Goal: Task Accomplishment & Management: Manage account settings

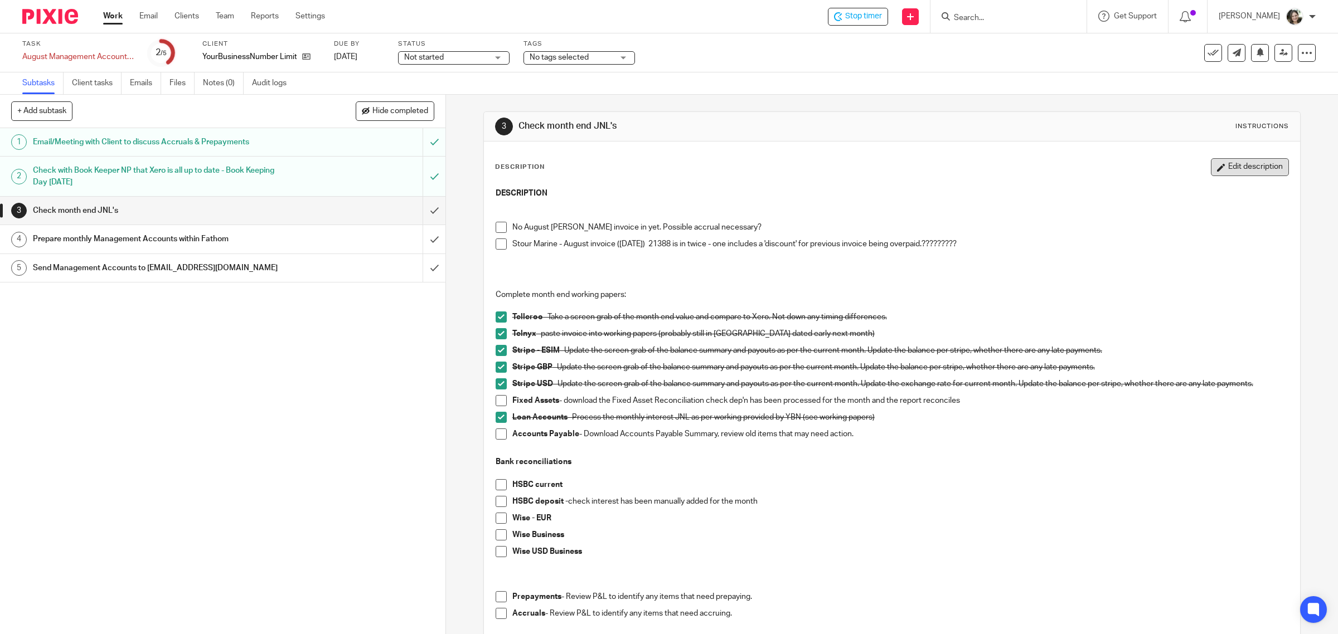
click at [1228, 158] on button "Edit description" at bounding box center [1250, 167] width 78 height 18
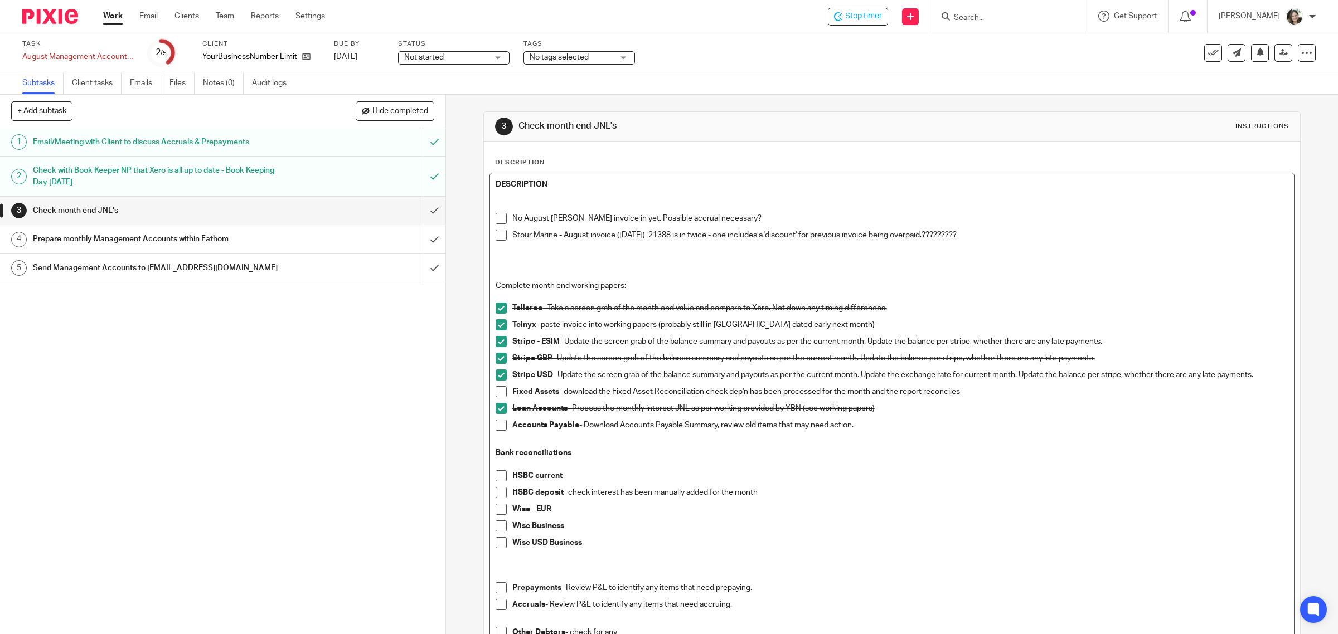
click at [1010, 240] on p "Stour Marine - August invoice ([DATE]) 21388 is in twice - one includes a 'disc…" at bounding box center [900, 235] width 777 height 11
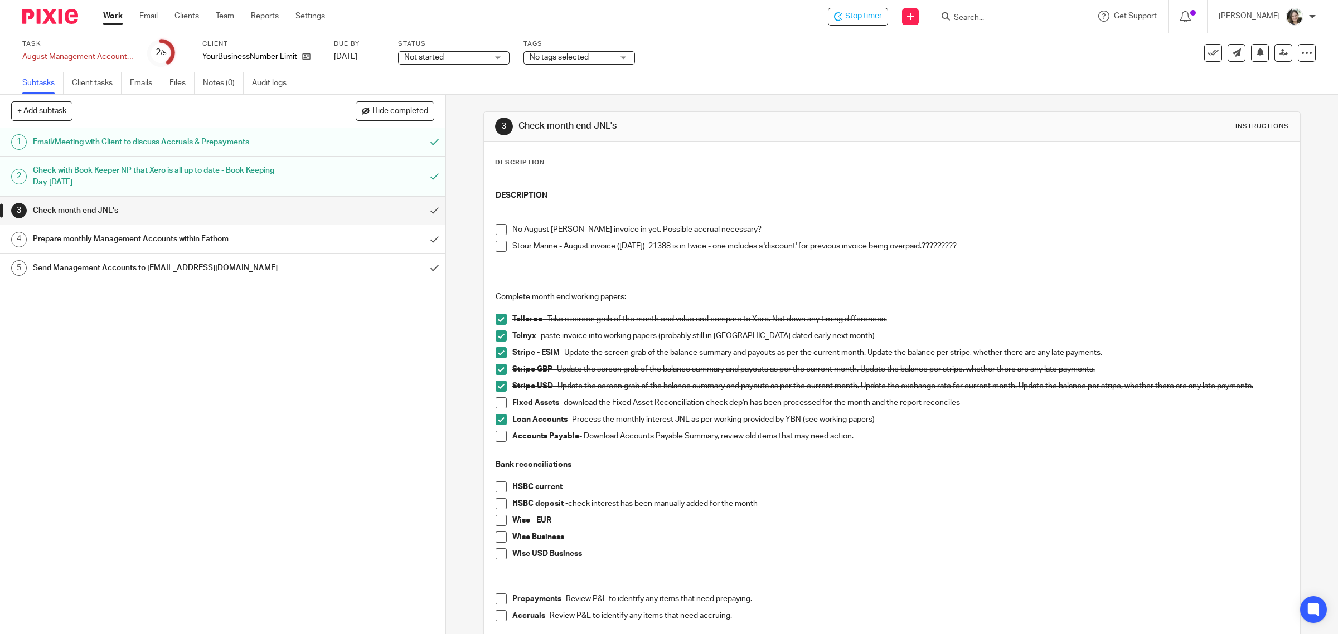
click at [562, 262] on p at bounding box center [892, 263] width 793 height 11
click at [996, 246] on p "Stour Marine - August invoice ([DATE]) 21388 is in twice - one includes a 'disc…" at bounding box center [900, 246] width 777 height 11
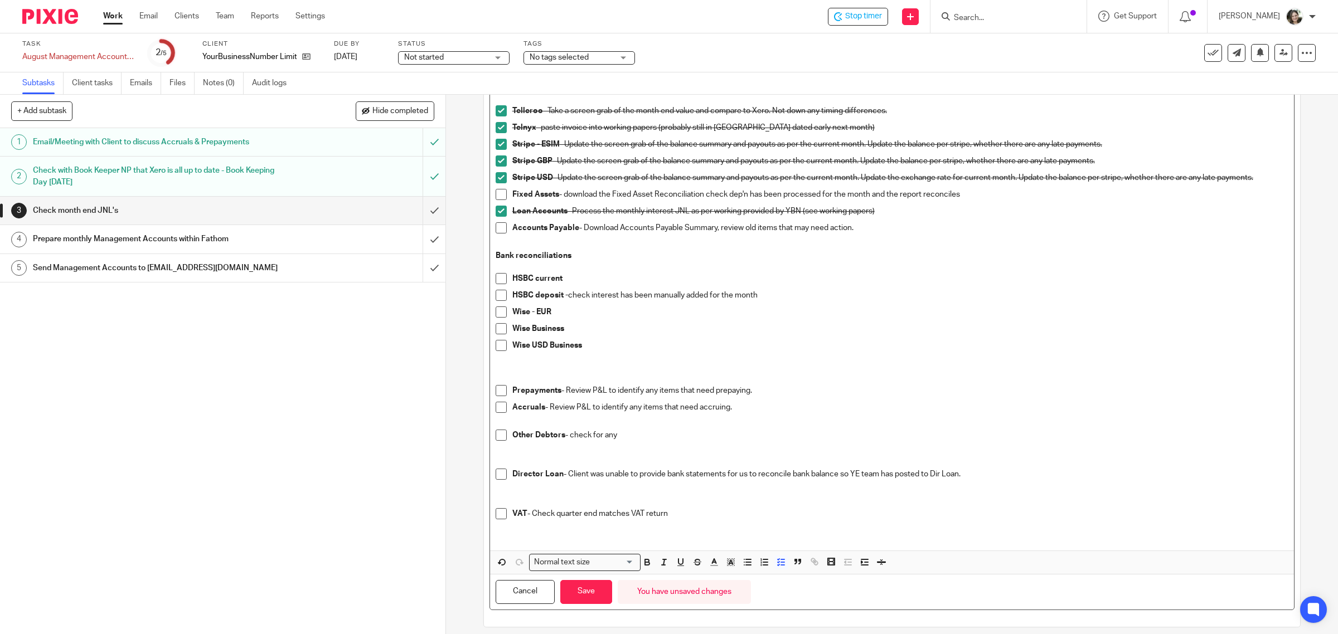
scroll to position [231, 0]
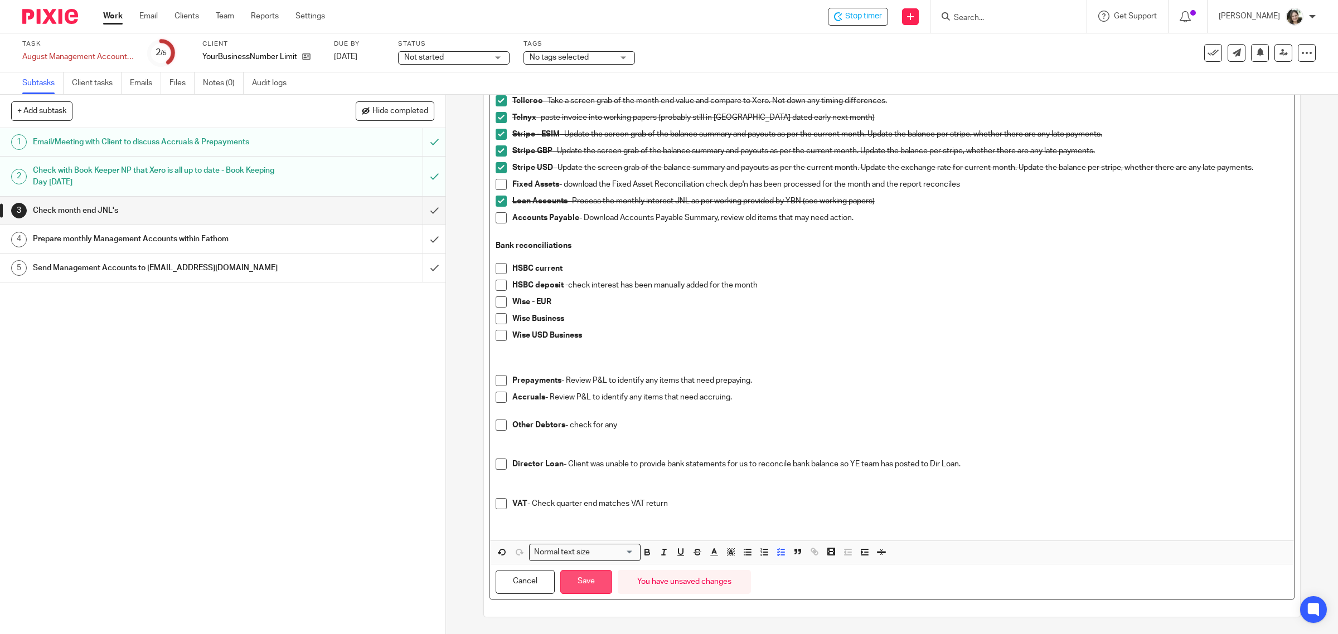
click at [592, 581] on button "Save" at bounding box center [586, 582] width 52 height 24
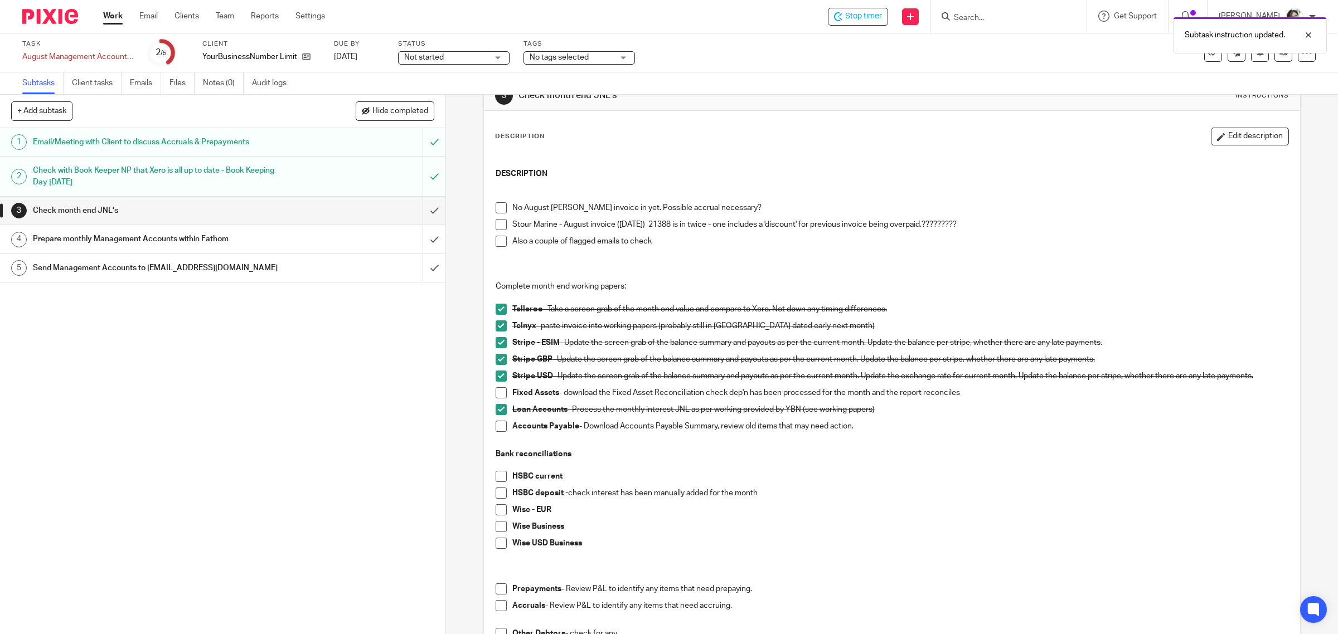
scroll to position [0, 0]
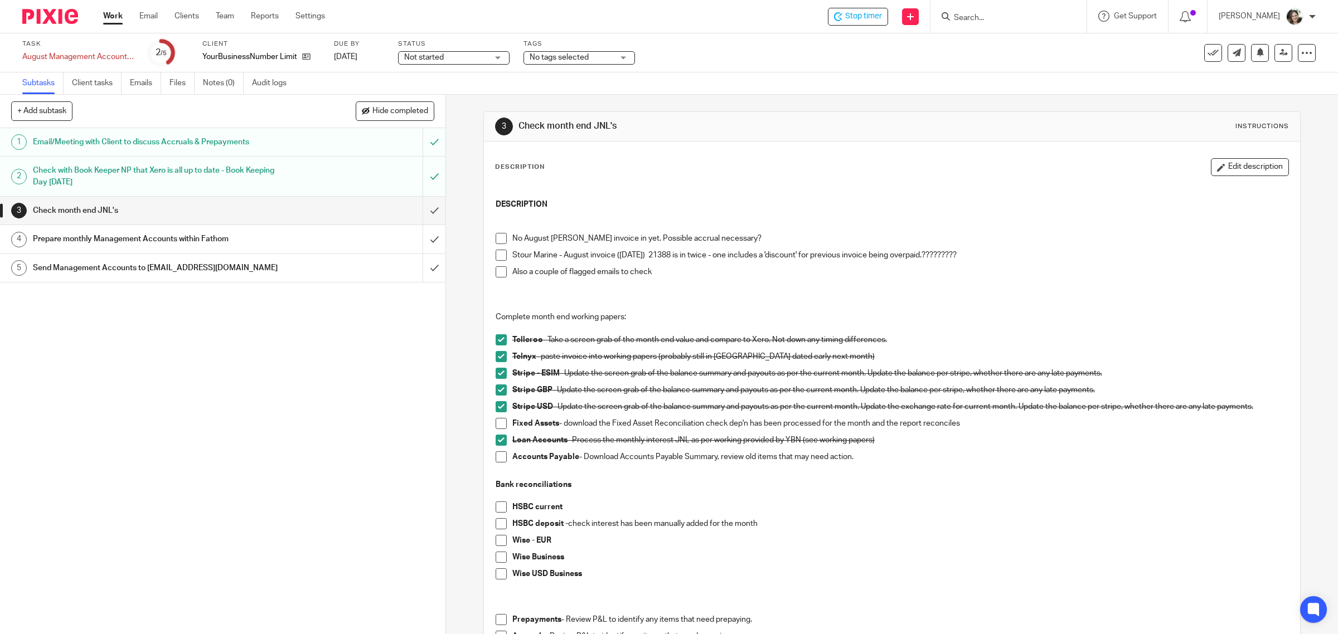
click at [657, 276] on p "Also a couple of flagged emails to check" at bounding box center [900, 271] width 777 height 11
click at [662, 272] on p "Also a couple of flagged emails to check" at bounding box center [900, 271] width 777 height 11
click at [1211, 166] on button "Edit description" at bounding box center [1250, 167] width 78 height 18
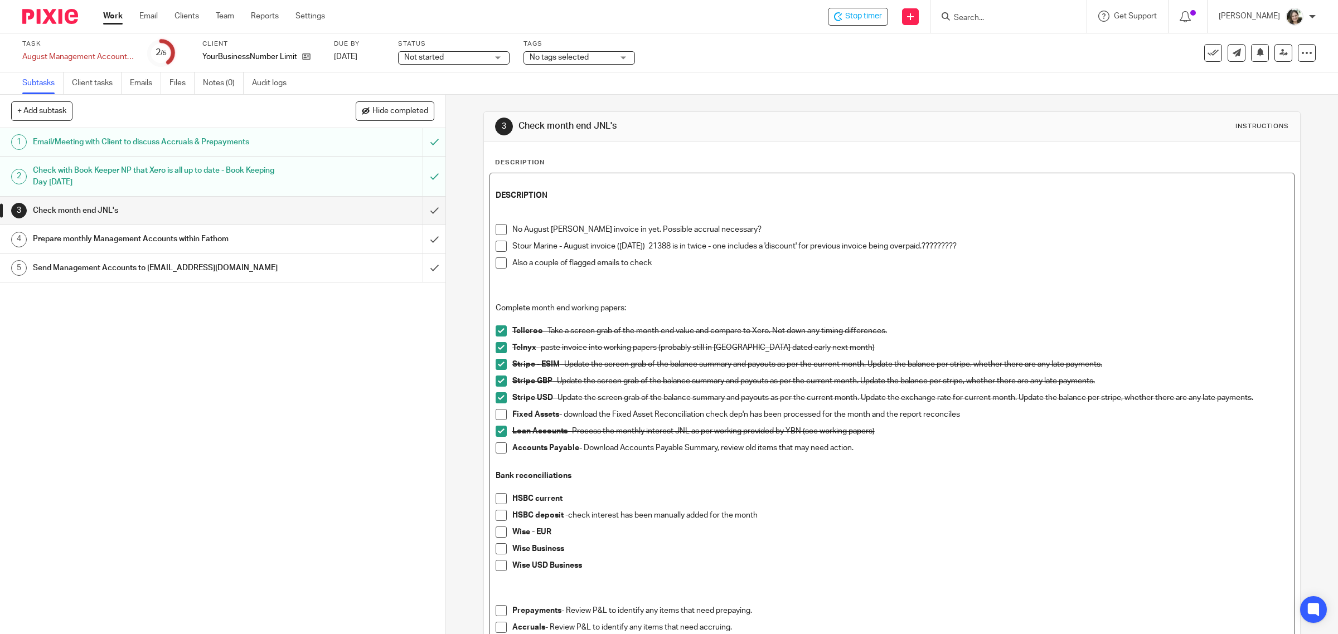
click at [684, 263] on p "Also a couple of flagged emails to check" at bounding box center [900, 263] width 777 height 11
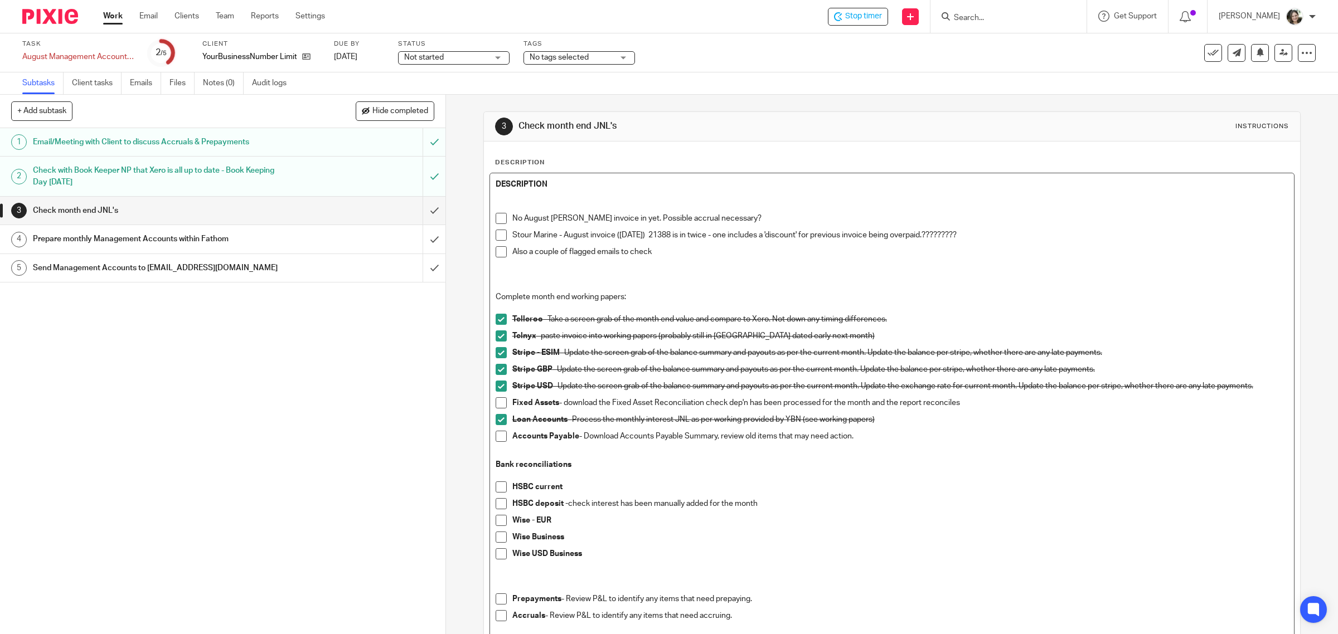
click at [669, 247] on p "Also a couple of flagged emails to check" at bounding box center [900, 251] width 777 height 11
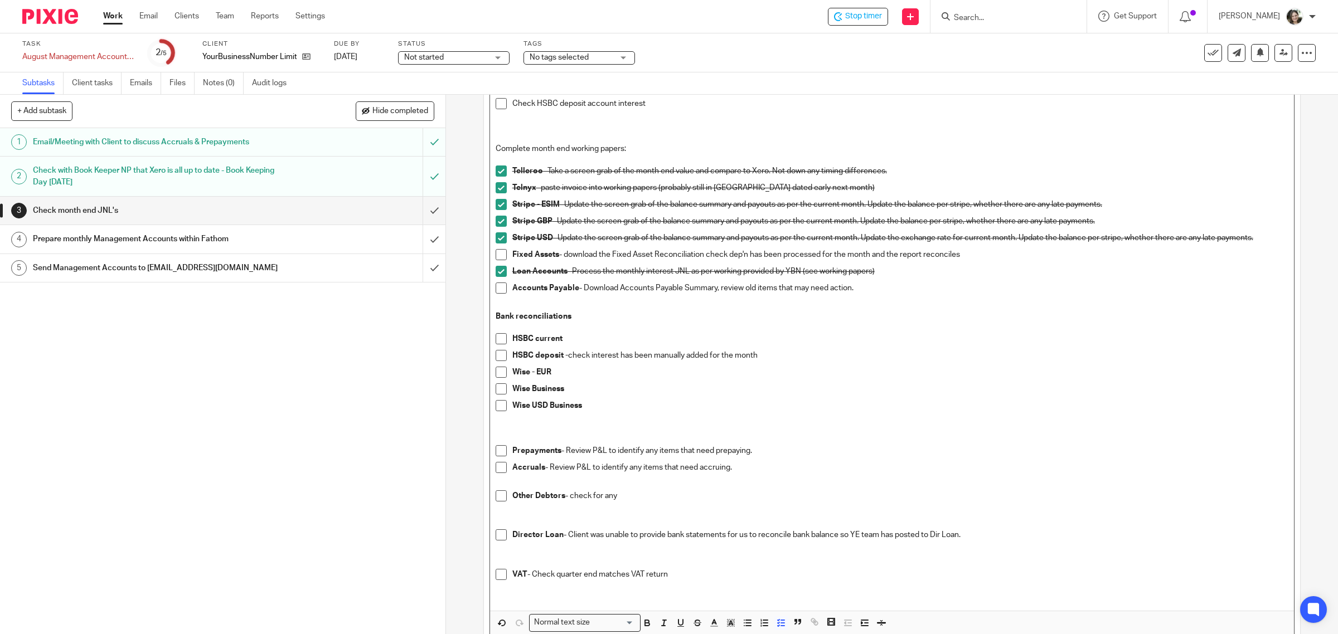
scroll to position [237, 0]
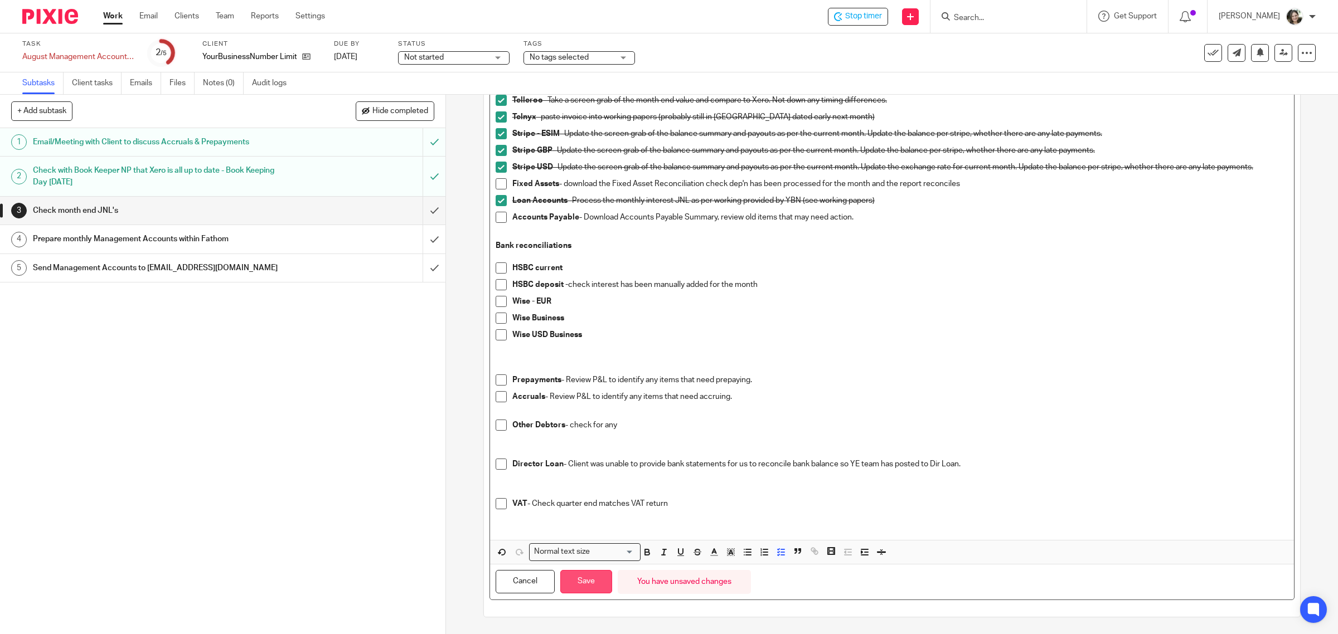
click at [573, 586] on button "Save" at bounding box center [586, 582] width 52 height 24
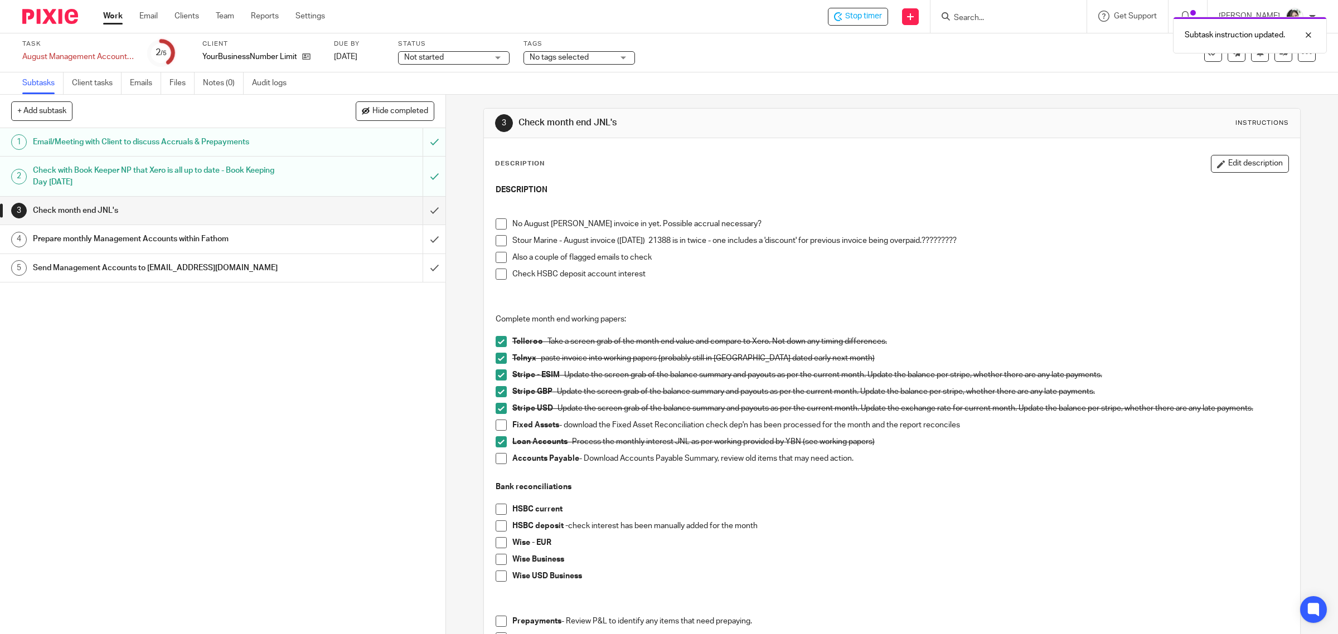
scroll to position [0, 0]
click at [431, 55] on span "Not started" at bounding box center [424, 58] width 40 height 8
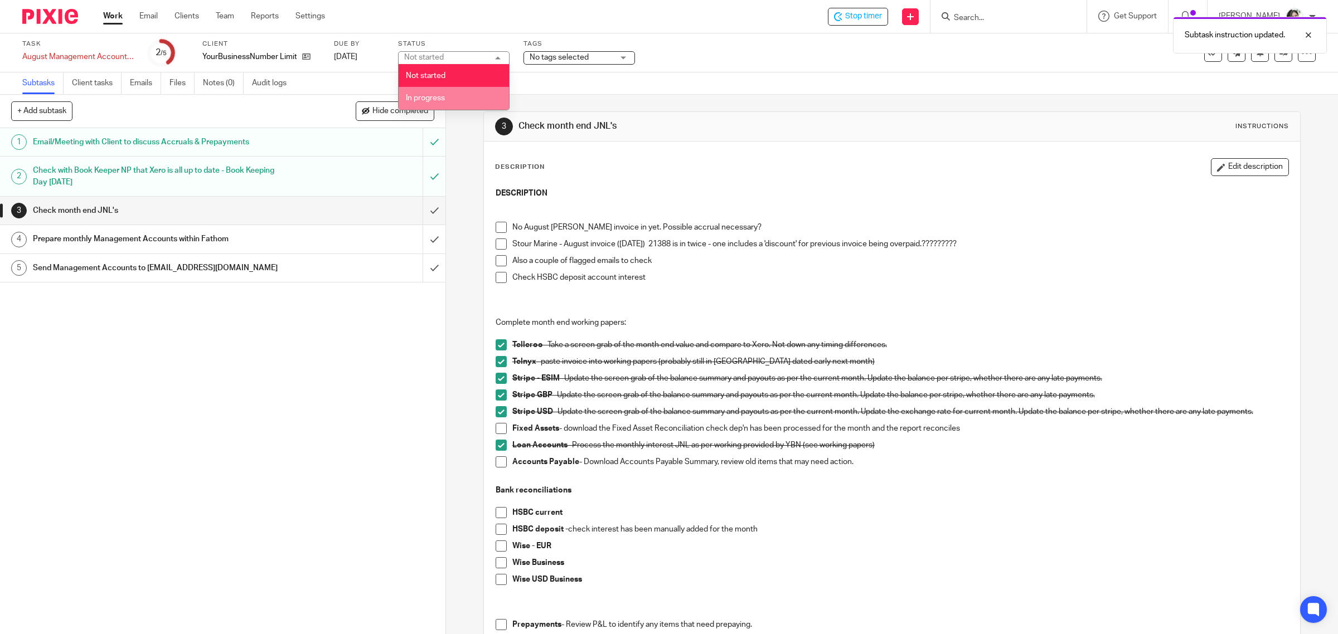
click at [430, 95] on span "In progress" at bounding box center [425, 98] width 39 height 8
click at [759, 54] on div "Task August Management Accounts - YourBusinessNumber Save August Management Acc…" at bounding box center [561, 53] width 1078 height 27
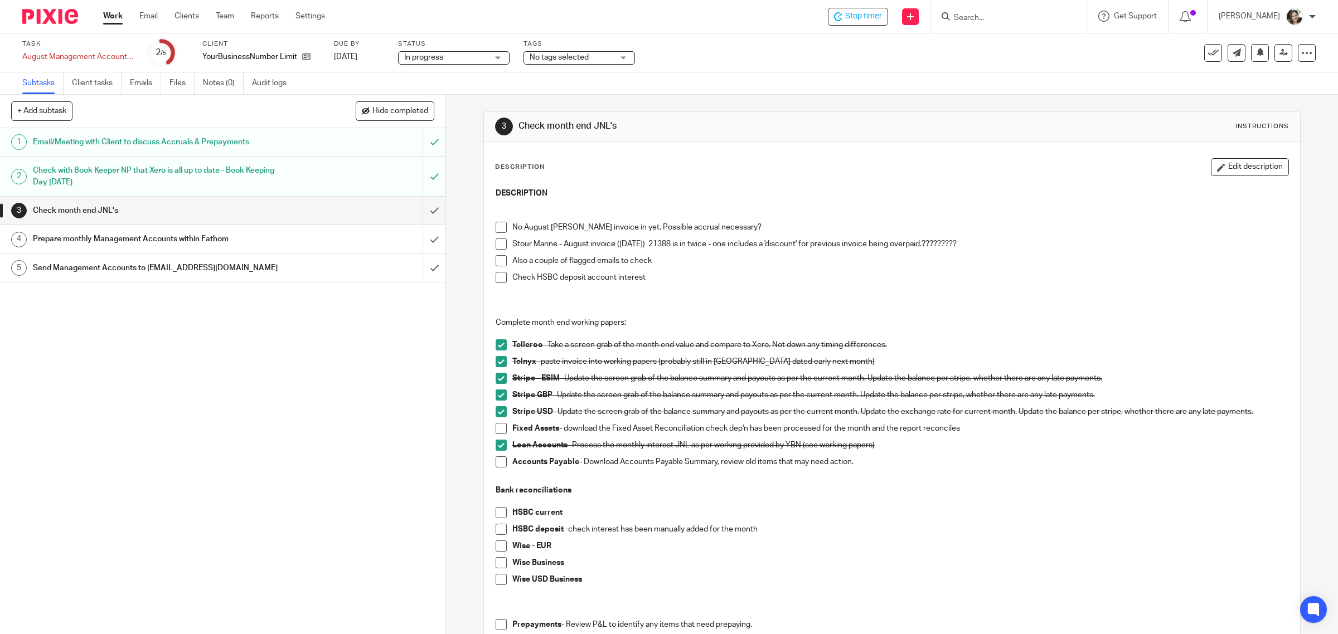
click at [865, 16] on div "Subtask instruction updated." at bounding box center [998, 32] width 658 height 42
click at [864, 17] on span "Stop timer" at bounding box center [863, 17] width 37 height 12
